Goal: Information Seeking & Learning: Learn about a topic

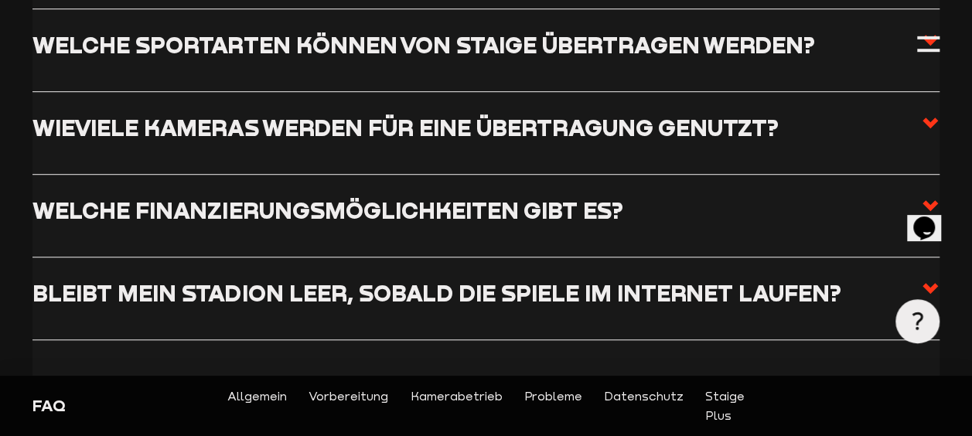
scroll to position [464, 0]
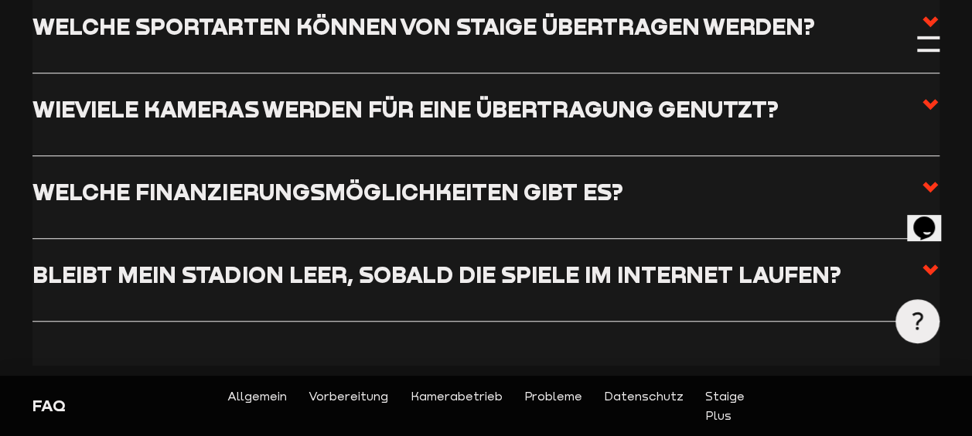
click at [239, 204] on h3 "Welche Finanzierungsmöglichkeiten gibt es?" at bounding box center [327, 191] width 590 height 27
click at [0, 0] on input "Welche Finanzierungsmöglichkeiten gibt es?" at bounding box center [0, 0] width 0 height 0
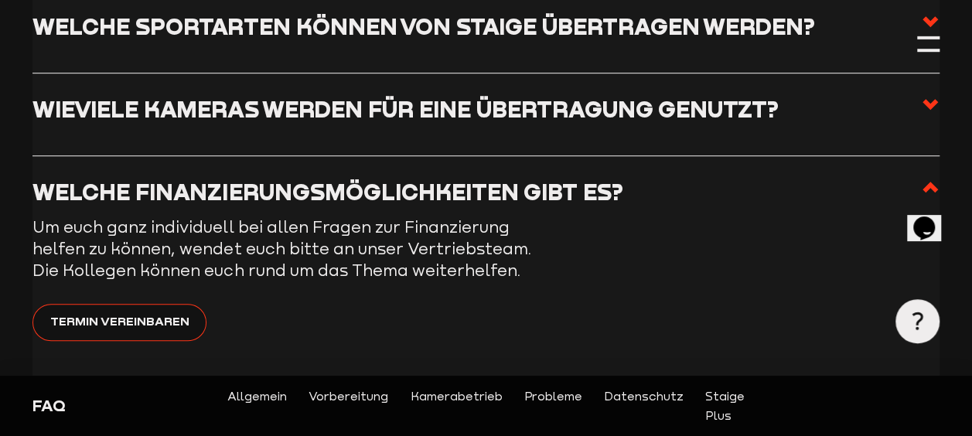
click at [246, 199] on h3 "Welche Finanzierungsmöglichkeiten gibt es?" at bounding box center [327, 191] width 590 height 27
click at [0, 0] on input "Welche Finanzierungsmöglichkeiten gibt es?" at bounding box center [0, 0] width 0 height 0
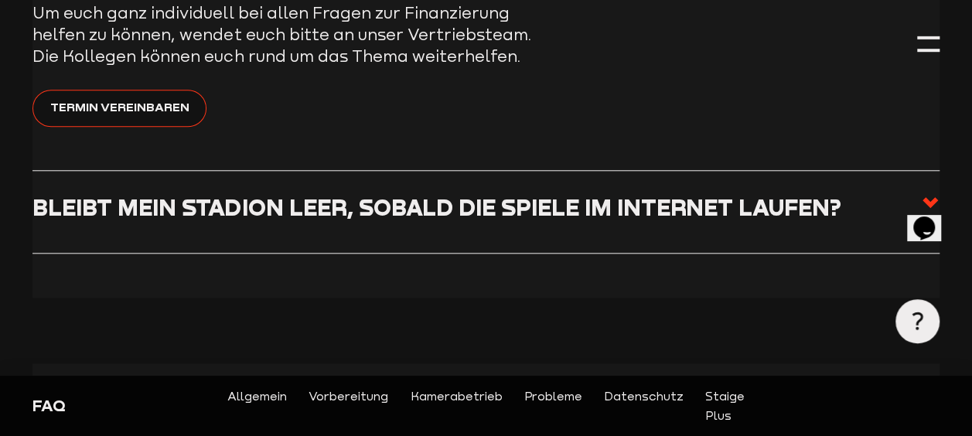
scroll to position [696, 0]
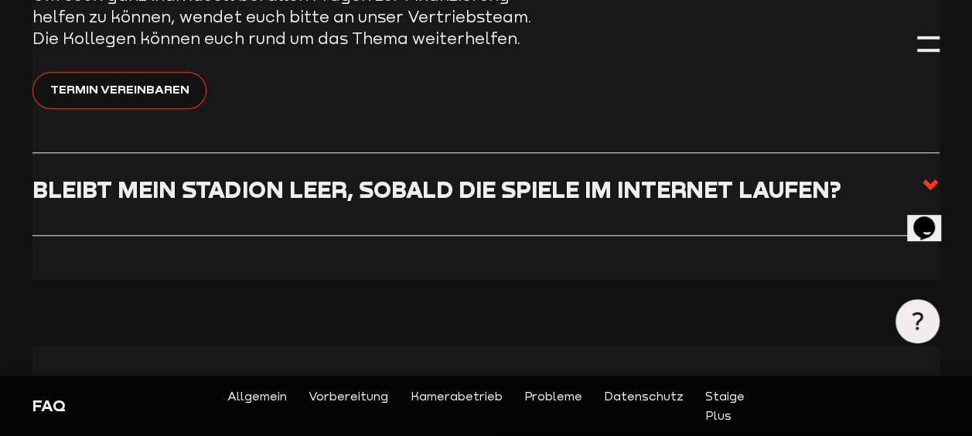
click at [254, 195] on h3 "Bleibt mein Stadion leer, sobald die Spiele im Internet laufen?" at bounding box center [436, 189] width 808 height 27
click at [0, 0] on input "Bleibt mein Stadion leer, sobald die Spiele im Internet laufen?" at bounding box center [0, 0] width 0 height 0
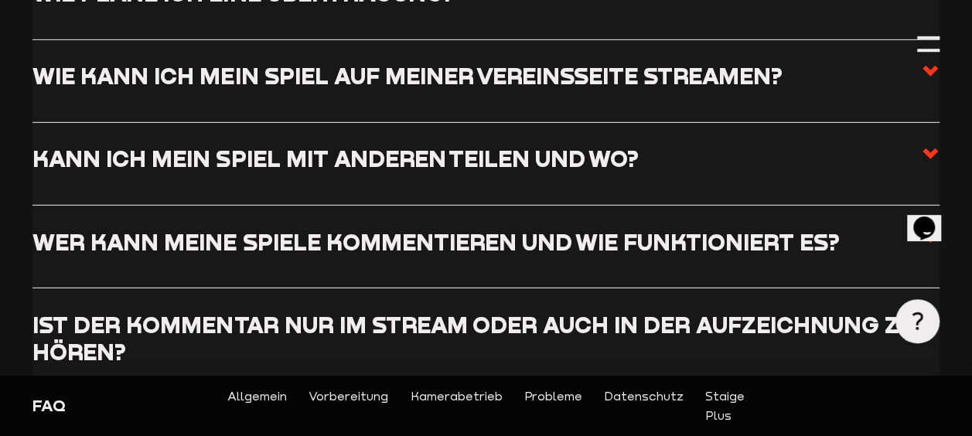
scroll to position [2320, 0]
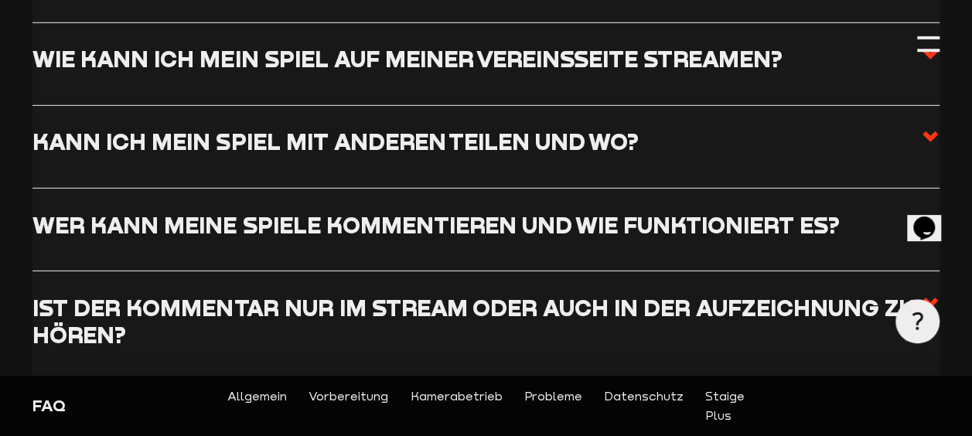
click at [413, 128] on h3 "Kann ich mein Spiel mit anderen teilen und wo?" at bounding box center [334, 141] width 605 height 27
click at [0, 0] on input "Kann ich mein Spiel mit anderen teilen und wo?" at bounding box center [0, 0] width 0 height 0
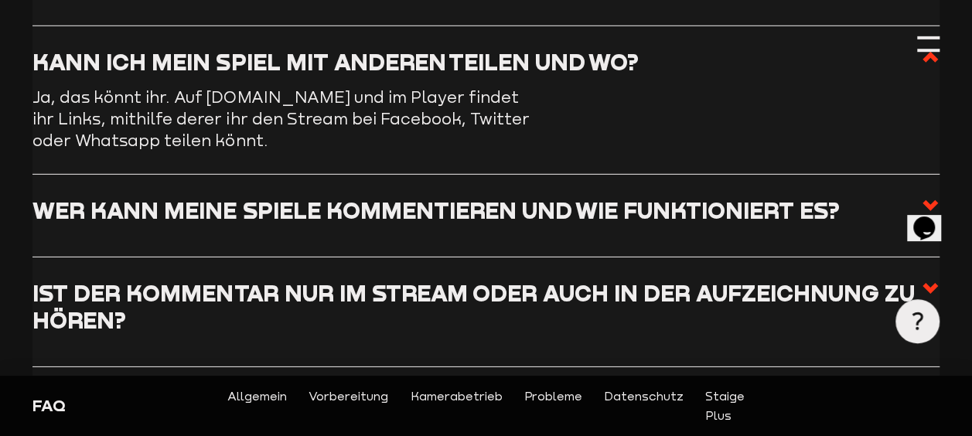
scroll to position [2309, 0]
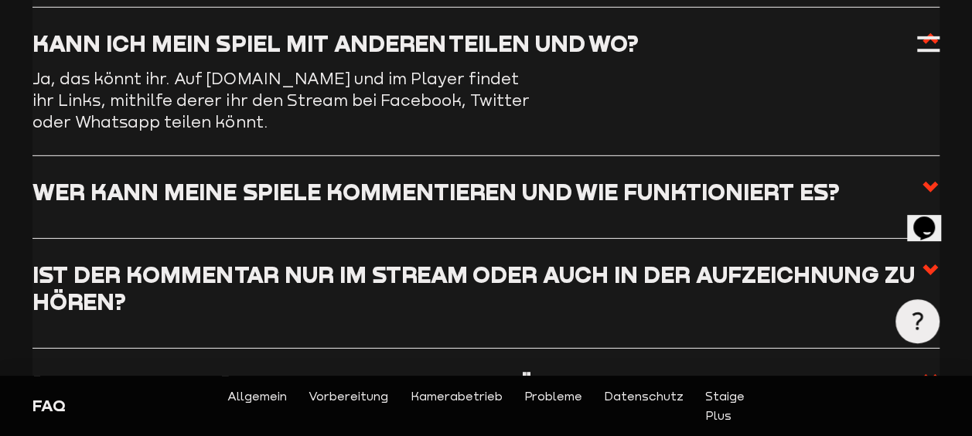
click at [384, 186] on h3 "Wer kann meine Spiele kommentieren und wie funktioniert es?" at bounding box center [435, 191] width 806 height 27
click at [0, 0] on input "Wer kann meine Spiele kommentieren und wie funktioniert es?" at bounding box center [0, 0] width 0 height 0
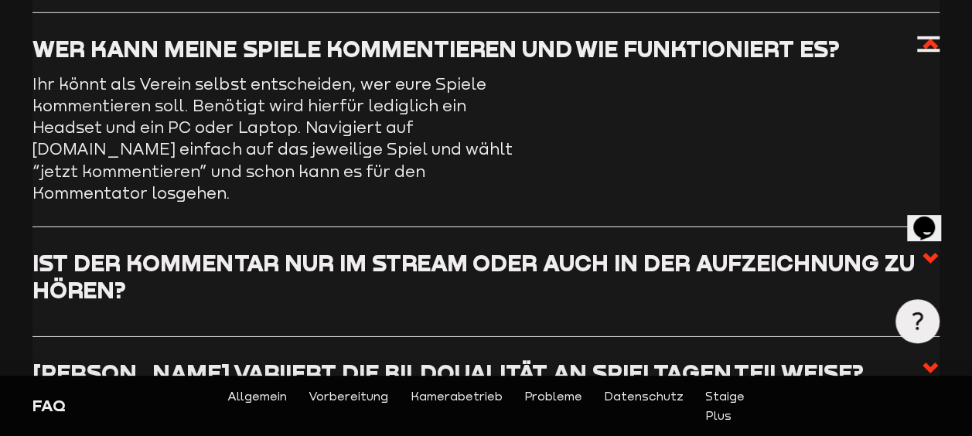
scroll to position [2463, 0]
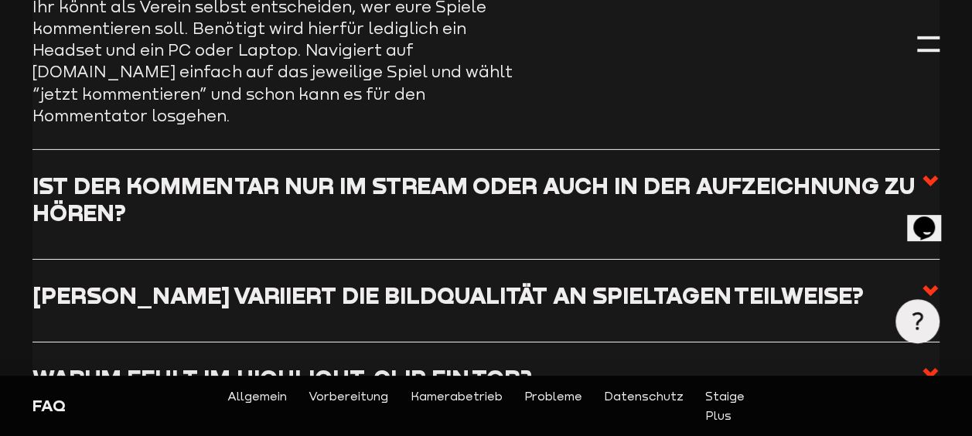
click at [563, 176] on h3 "Ist der Kommentar nur im Stream oder auch in der Aufzeichnung zu hören?" at bounding box center [476, 199] width 888 height 55
click at [0, 0] on input "Ist der Kommentar nur im Stream oder auch in der Aufzeichnung zu hören?" at bounding box center [0, 0] width 0 height 0
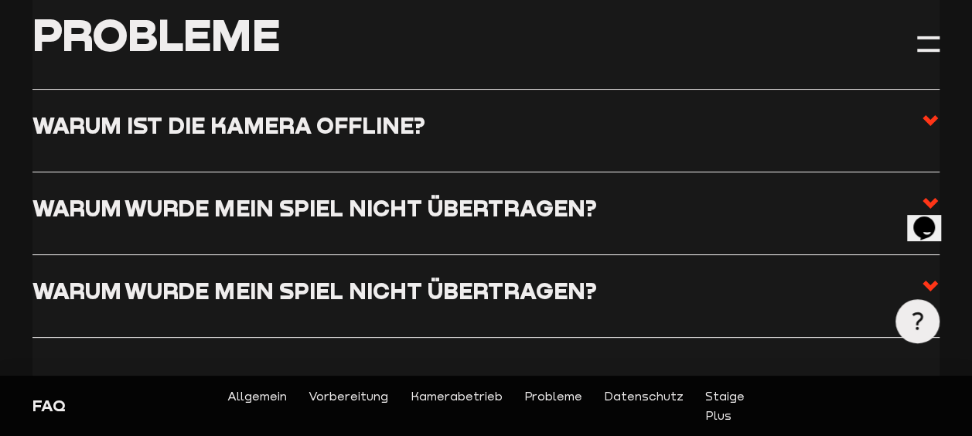
scroll to position [3005, 0]
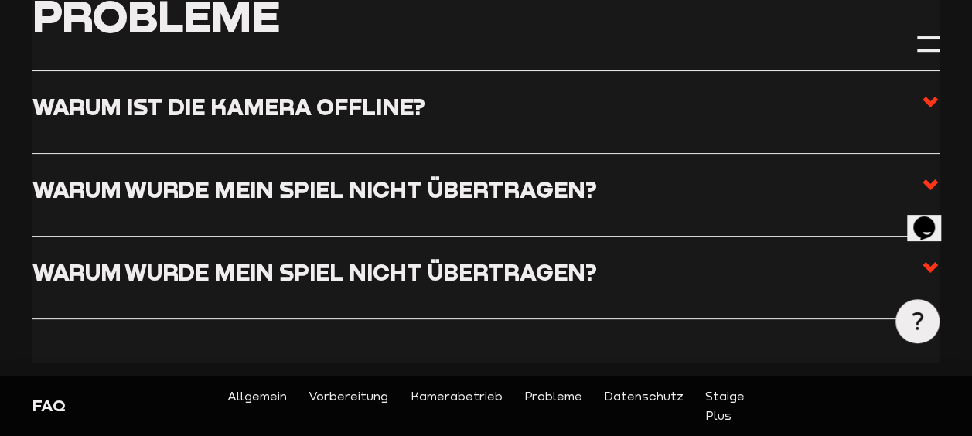
click at [561, 176] on h3 "Warum wurde mein Spiel nicht übertragen?" at bounding box center [314, 189] width 564 height 27
click at [0, 0] on input "Warum wurde mein Spiel nicht übertragen?" at bounding box center [0, 0] width 0 height 0
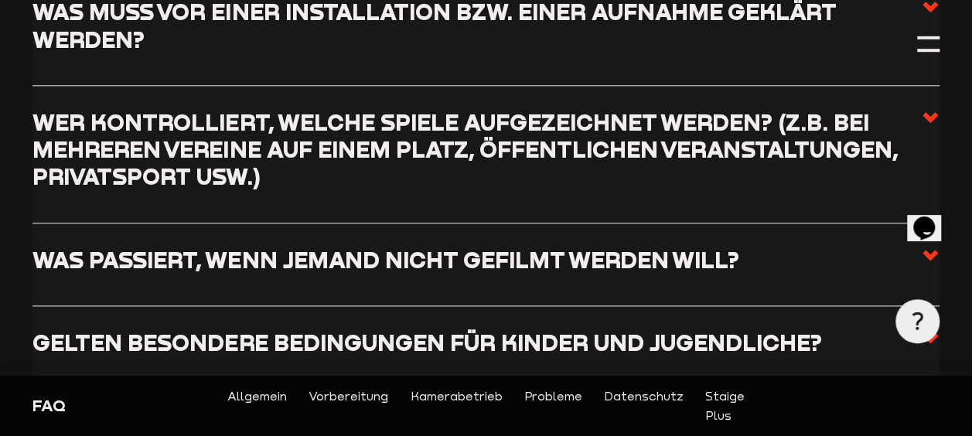
scroll to position [3790, 0]
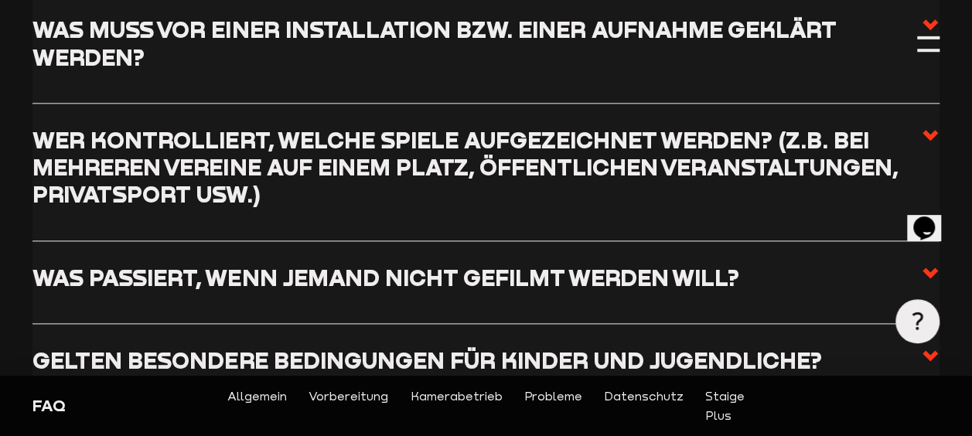
click at [571, 264] on h3 "Was passiert, wenn jemand nicht gefilmt werden will?" at bounding box center [385, 277] width 706 height 27
click at [0, 0] on input "Was passiert, wenn jemand nicht gefilmt werden will?" at bounding box center [0, 0] width 0 height 0
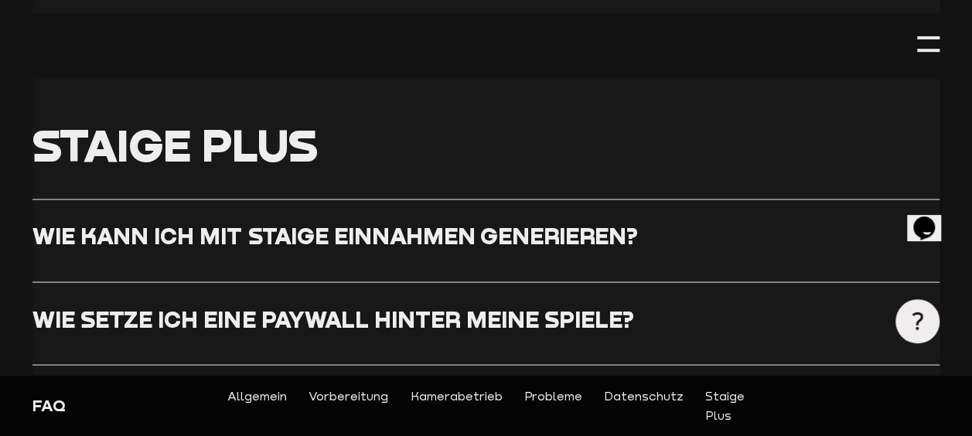
scroll to position [4273, 0]
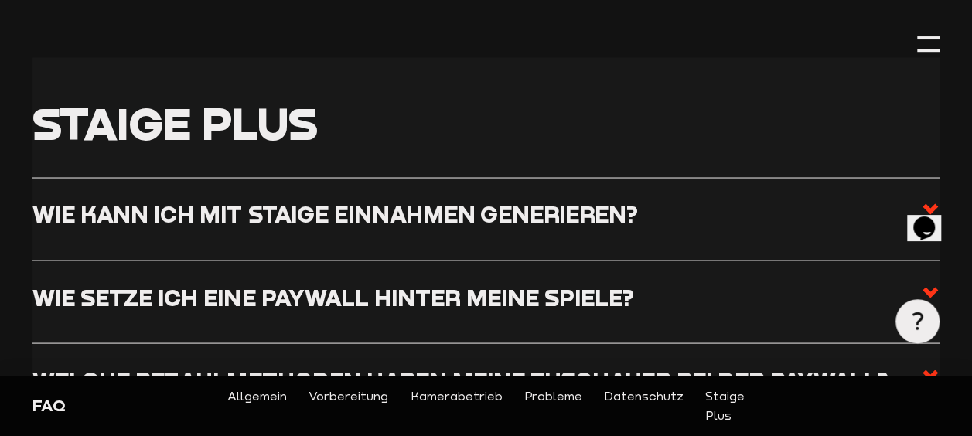
click at [560, 199] on h3 "Wie kann ich mit Staige Einnahmen generieren?" at bounding box center [334, 212] width 605 height 27
click at [0, 0] on input "Wie kann ich mit Staige Einnahmen generieren?" at bounding box center [0, 0] width 0 height 0
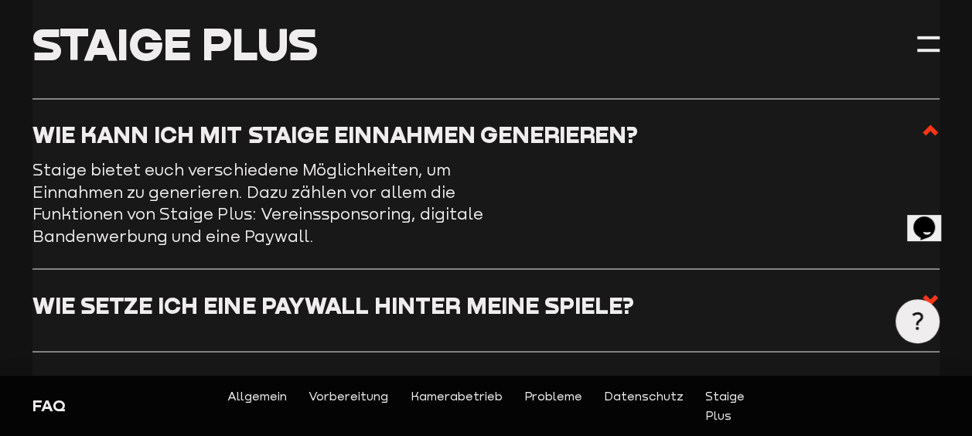
scroll to position [4197, 0]
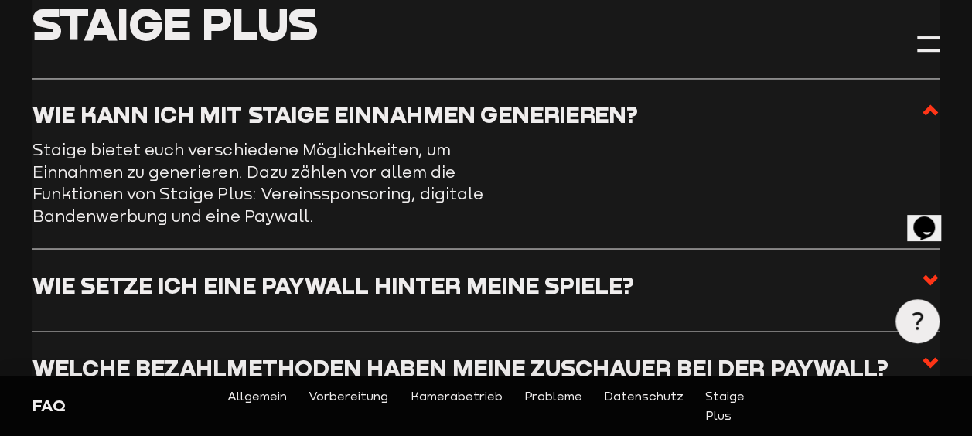
click at [424, 271] on h3 "Wie setze ich eine Paywall hinter meine Spiele?" at bounding box center [332, 284] width 601 height 27
click at [0, 0] on input "Wie setze ich eine Paywall hinter meine Spiele?" at bounding box center [0, 0] width 0 height 0
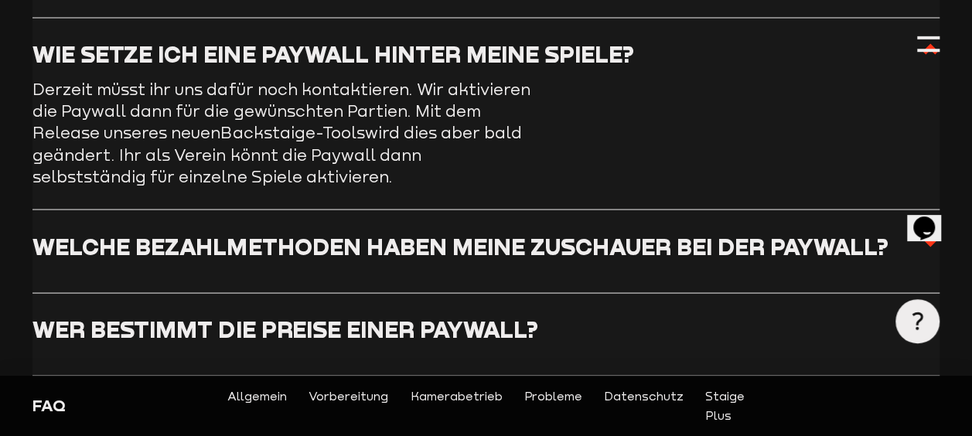
scroll to position [4352, 0]
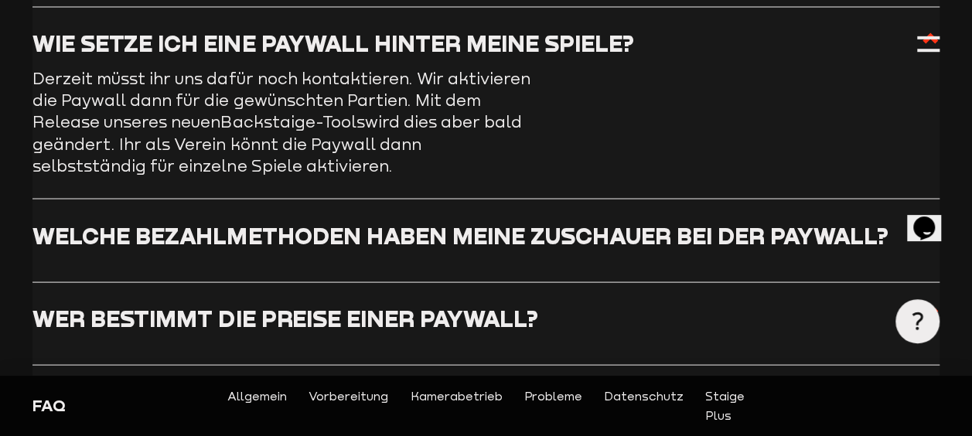
click at [438, 246] on h3 "Welche Bezahlmethoden haben meine Zuschauer bei der Paywall?" at bounding box center [459, 234] width 855 height 27
click at [0, 0] on input "Welche Bezahlmethoden haben meine Zuschauer bei der Paywall?" at bounding box center [0, 0] width 0 height 0
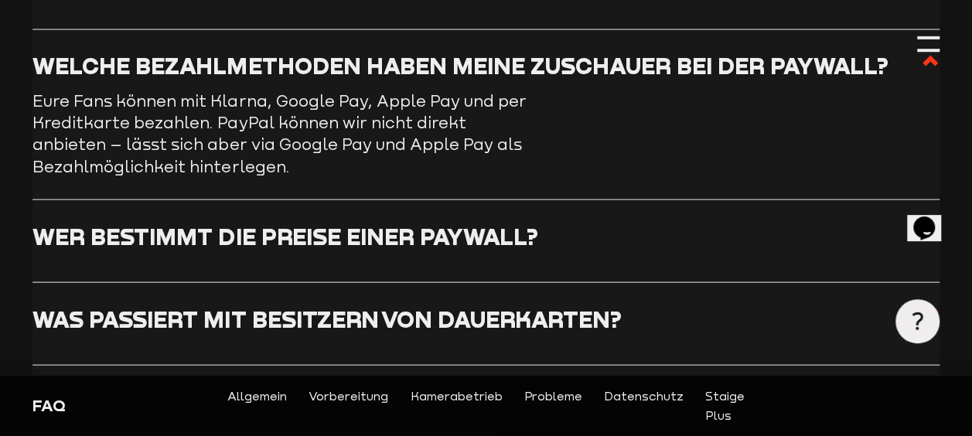
scroll to position [4429, 0]
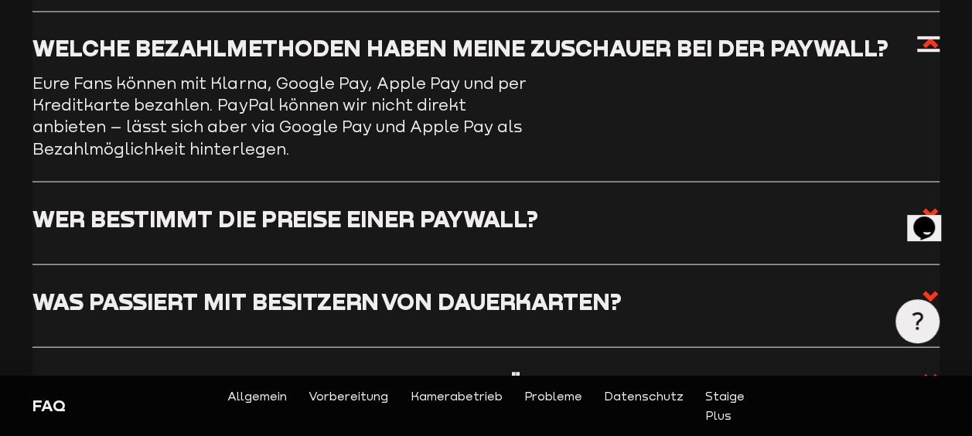
click at [445, 221] on h3 "Wer bestimmt die Preise einer Paywall?" at bounding box center [284, 218] width 505 height 27
click at [0, 0] on input "Wer bestimmt die Preise einer Paywall?" at bounding box center [0, 0] width 0 height 0
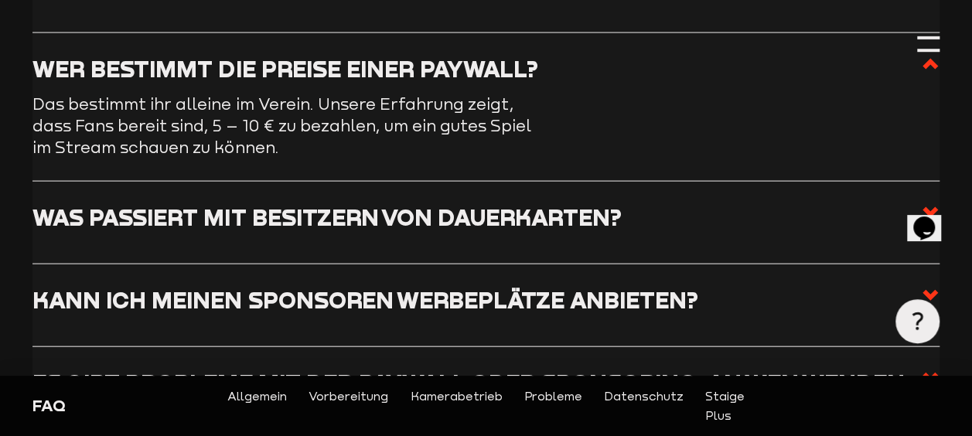
scroll to position [4506, 0]
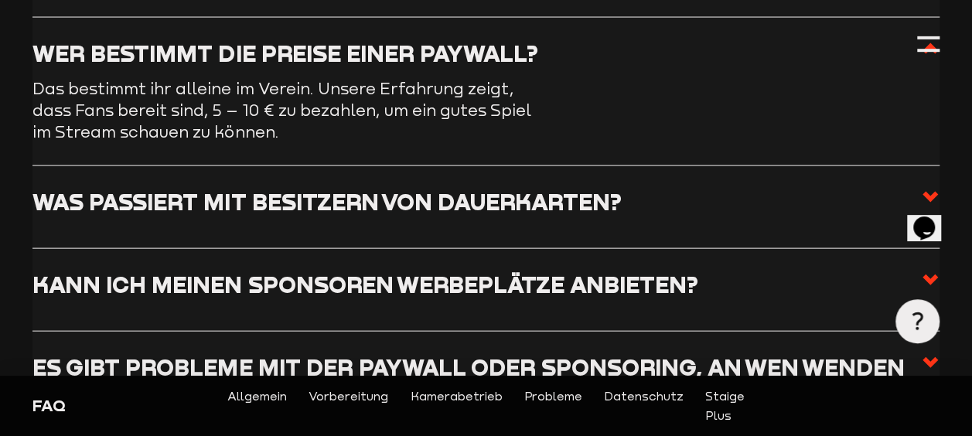
click at [444, 203] on h3 "Was passiert mit Besitzern von Dauerkarten?" at bounding box center [326, 201] width 588 height 27
click at [0, 0] on input "Was passiert mit Besitzern von Dauerkarten?" at bounding box center [0, 0] width 0 height 0
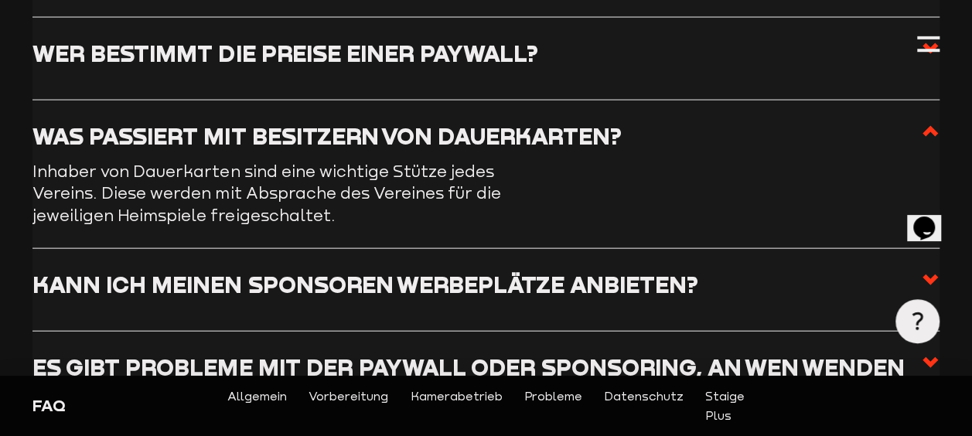
scroll to position [4584, 0]
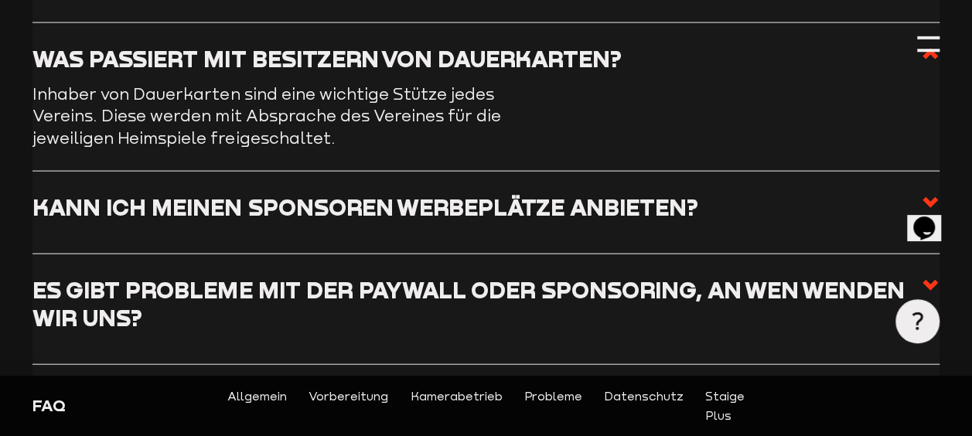
click at [442, 209] on h3 "Kann ich meinen Sponsoren Werbeplätze anbieten?" at bounding box center [364, 206] width 665 height 27
click at [0, 0] on input "Kann ich meinen Sponsoren Werbeplätze anbieten?" at bounding box center [0, 0] width 0 height 0
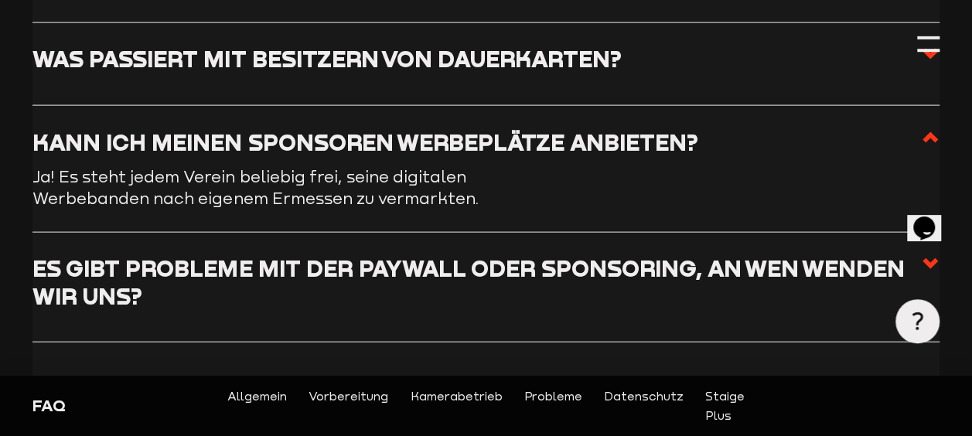
click at [465, 266] on h3 "Es gibt Probleme mit der Paywall oder Sponsoring, an wen wenden wir uns?" at bounding box center [476, 281] width 888 height 55
click at [0, 0] on input "Es gibt Probleme mit der Paywall oder Sponsoring, an wen wenden wir uns?" at bounding box center [0, 0] width 0 height 0
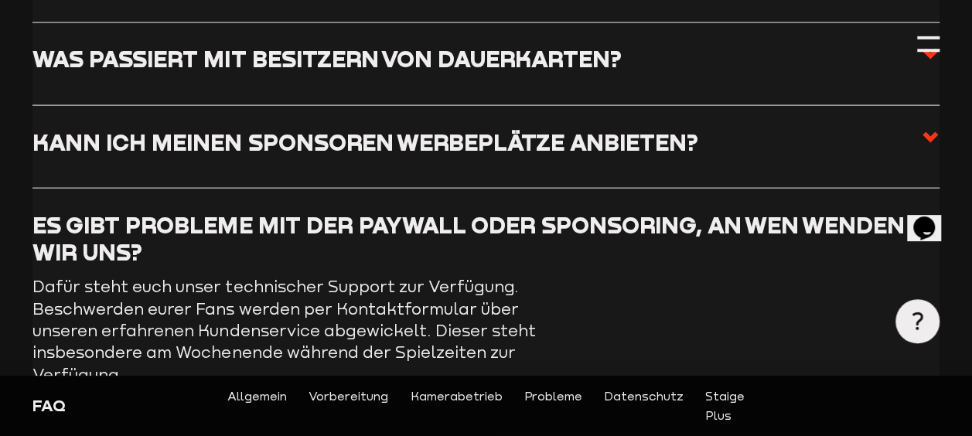
scroll to position [4120, 0]
